Goal: Task Accomplishment & Management: Manage account settings

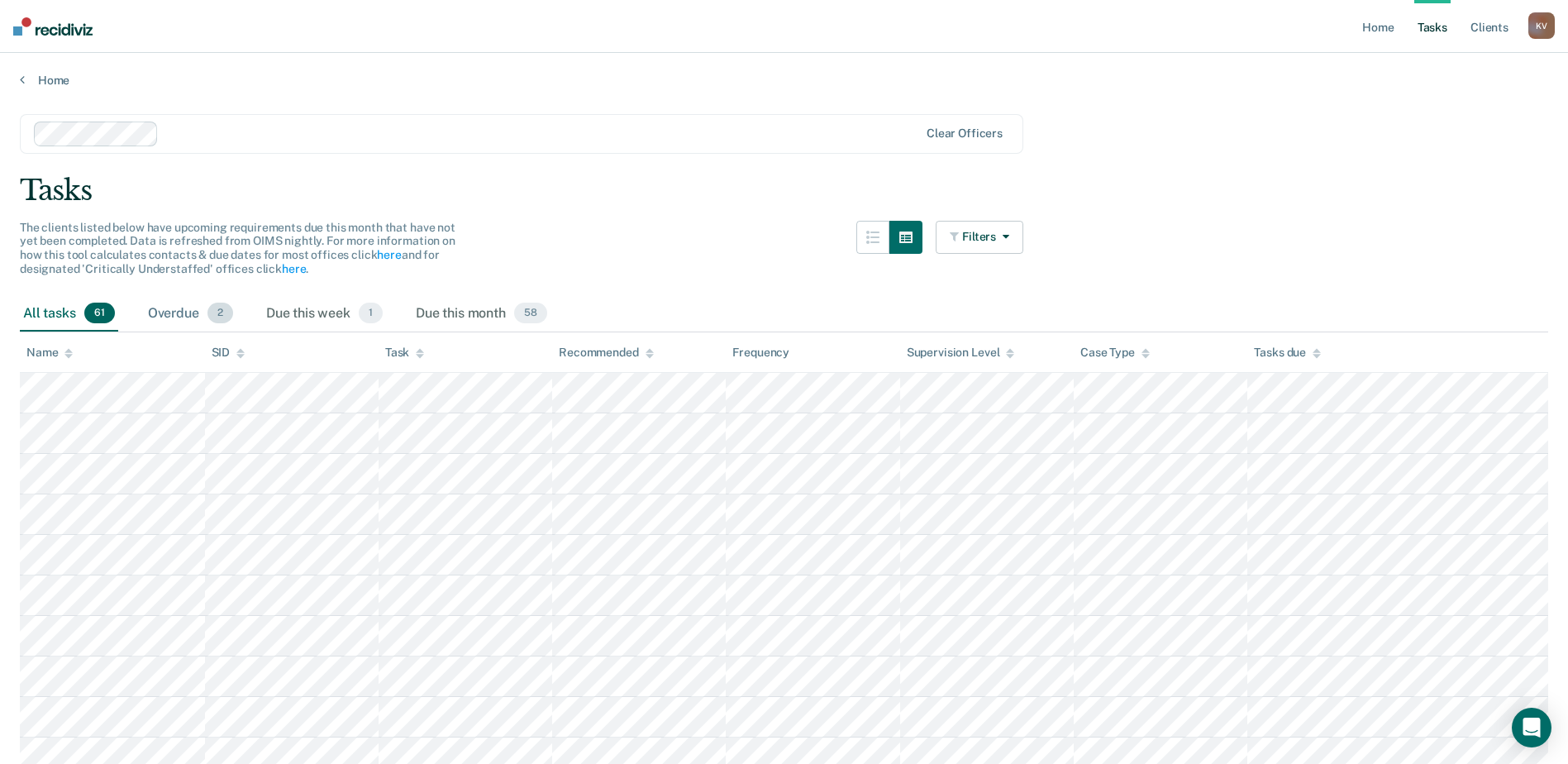
click at [186, 307] on div "Overdue 2" at bounding box center [191, 314] width 92 height 36
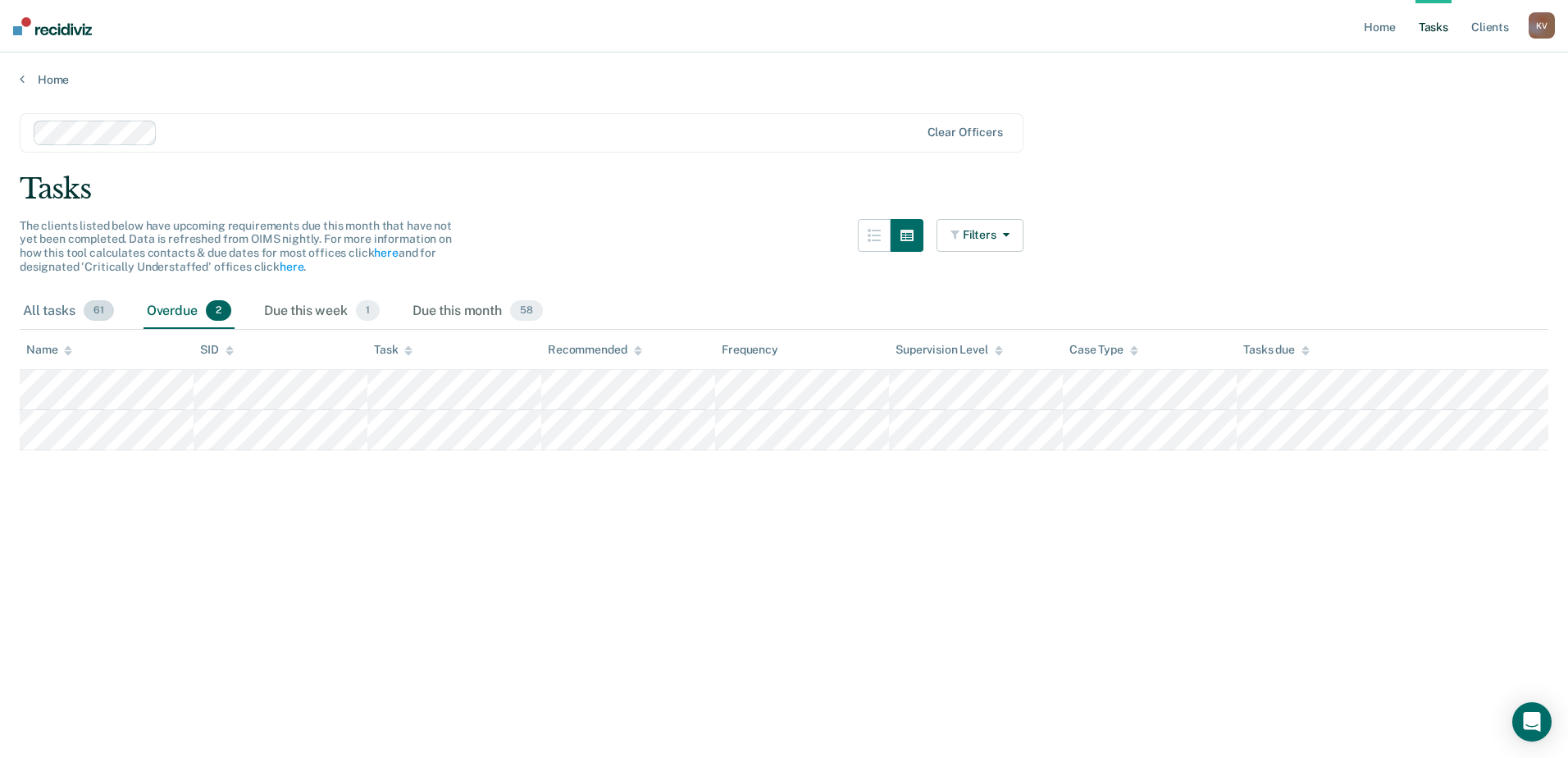
click at [97, 323] on div "All tasks 61" at bounding box center [68, 312] width 98 height 36
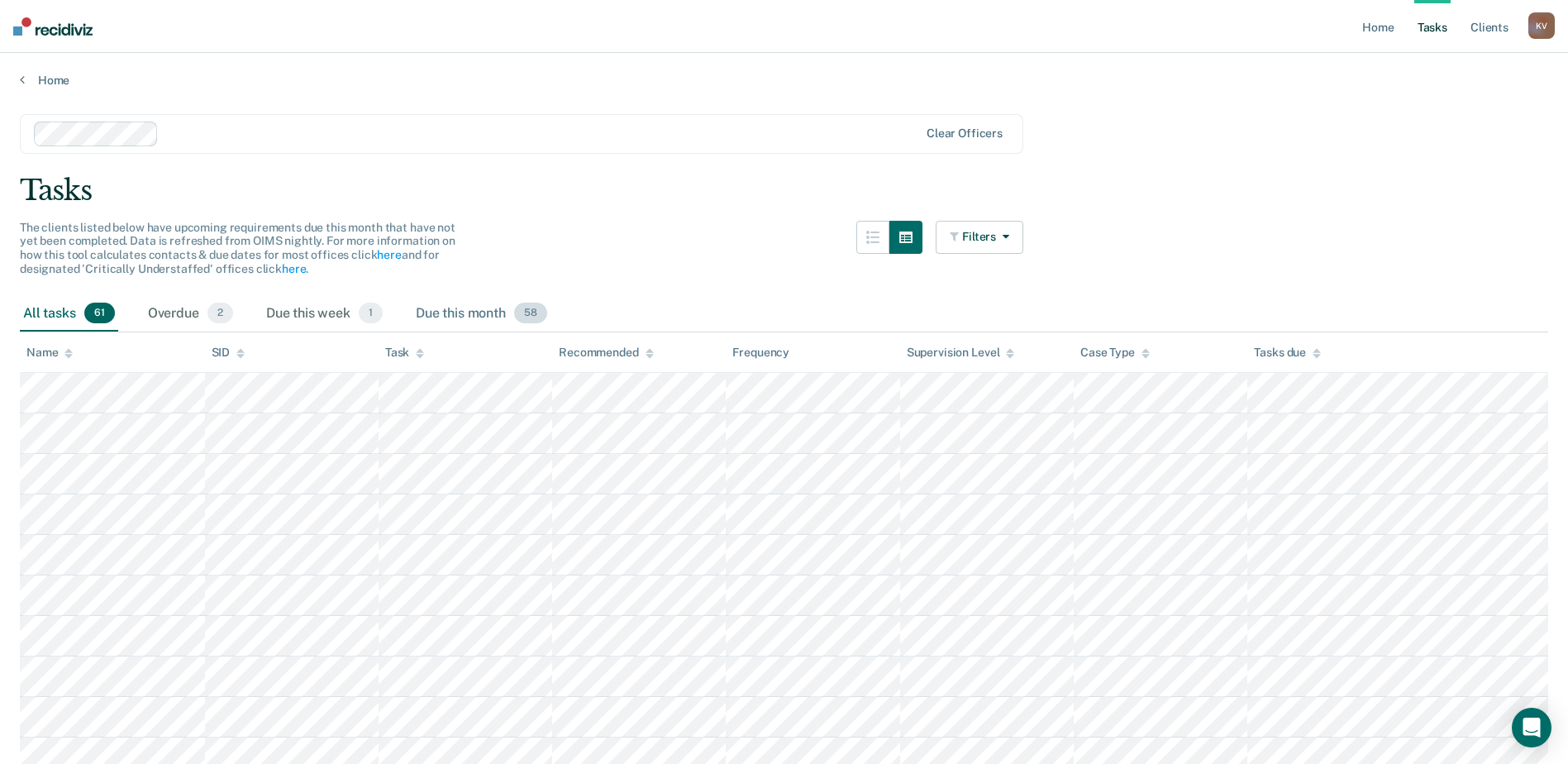
click at [476, 315] on div "Due this month 58" at bounding box center [482, 314] width 138 height 36
click at [303, 307] on div "Due this week 1" at bounding box center [324, 314] width 123 height 36
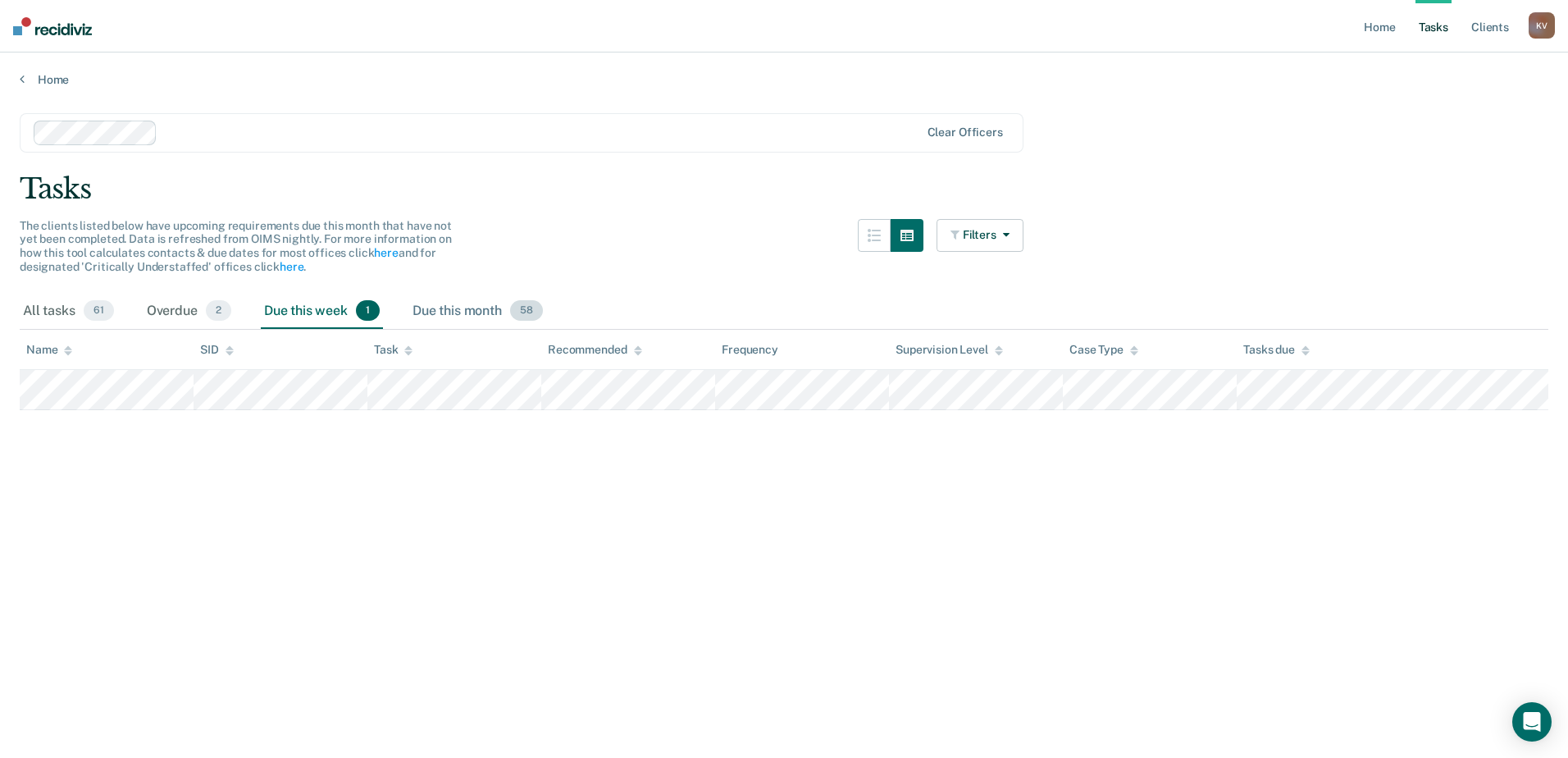
click at [437, 304] on div "Due this month 58" at bounding box center [478, 312] width 137 height 36
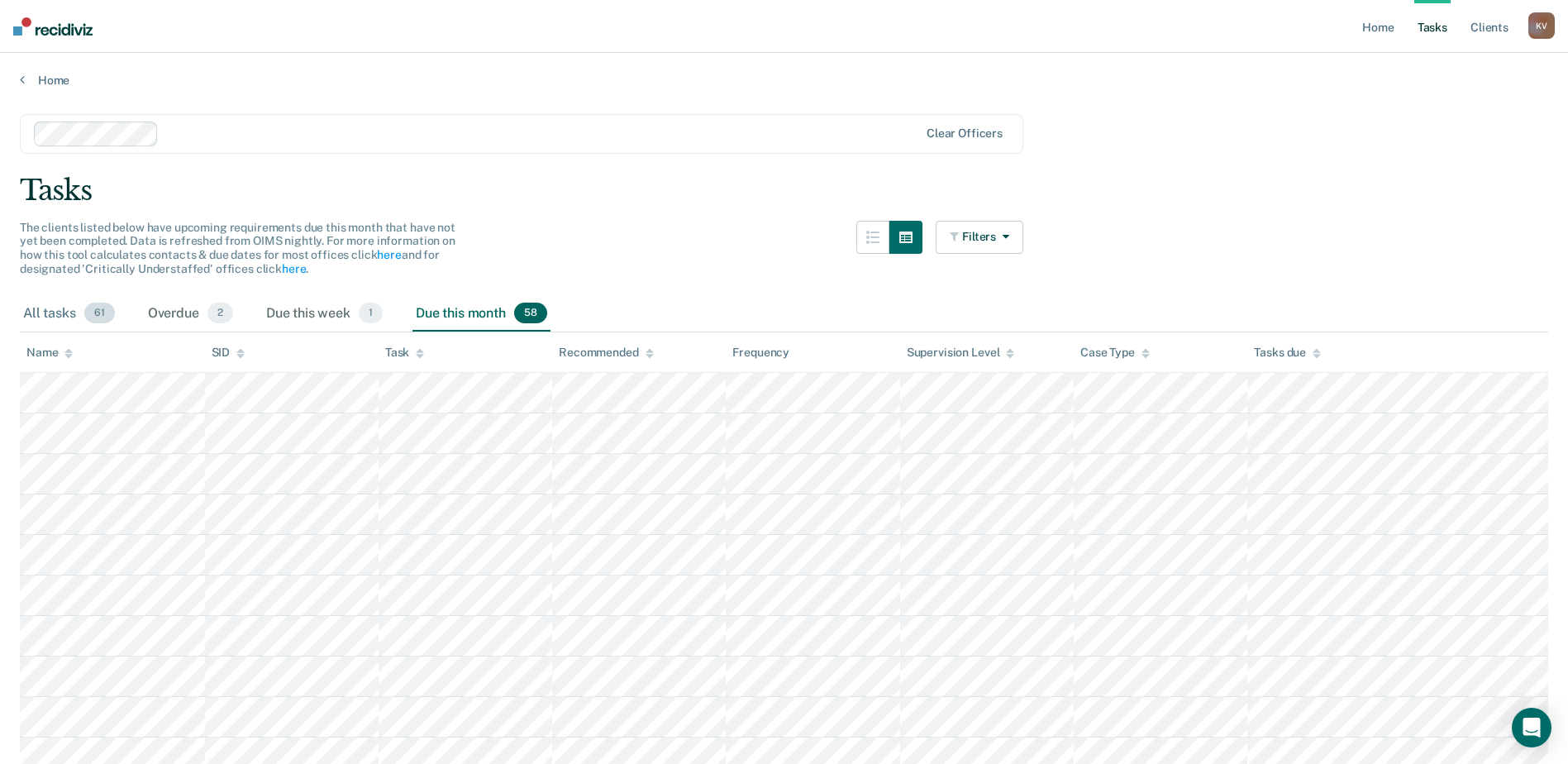
click at [57, 317] on div "All tasks 61" at bounding box center [69, 314] width 99 height 36
